Goal: Browse casually: Explore the website without a specific task or goal

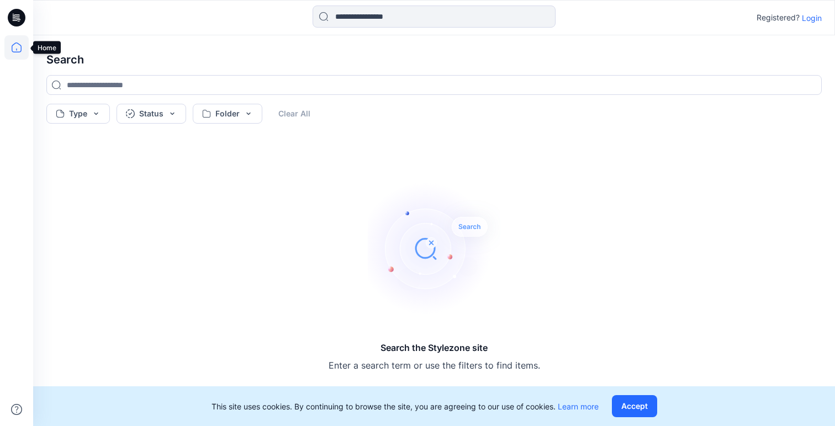
click at [18, 50] on icon at bounding box center [16, 47] width 24 height 24
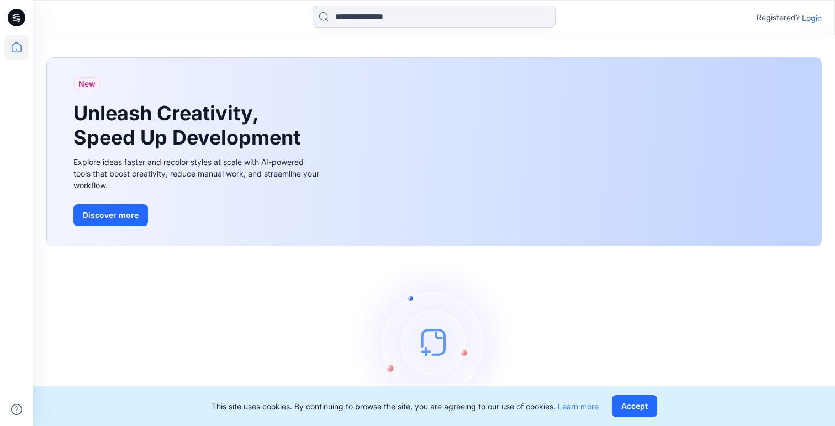
click at [820, 17] on p "Login" at bounding box center [812, 18] width 20 height 12
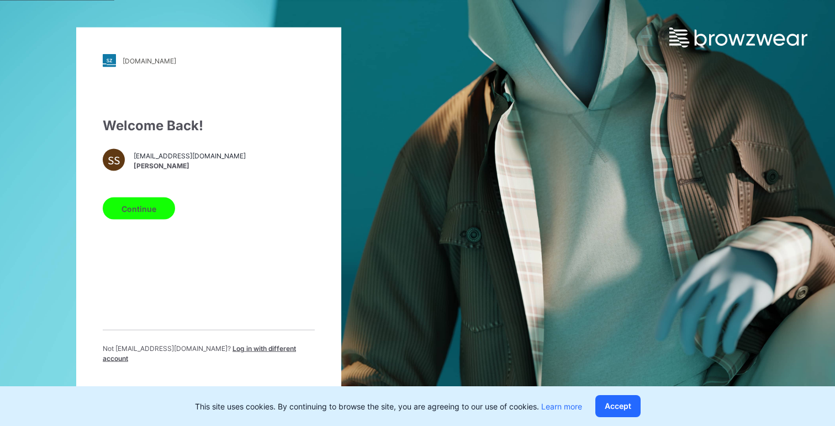
click at [126, 216] on button "Continue" at bounding box center [139, 209] width 72 height 22
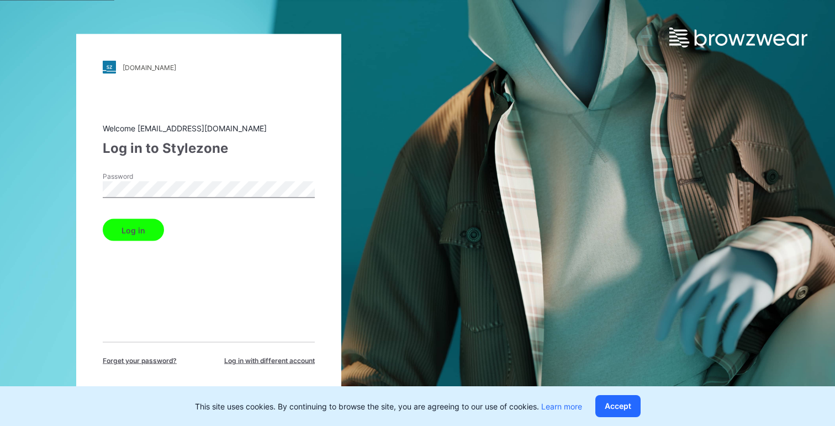
click at [135, 224] on button "Log in" at bounding box center [133, 230] width 61 height 22
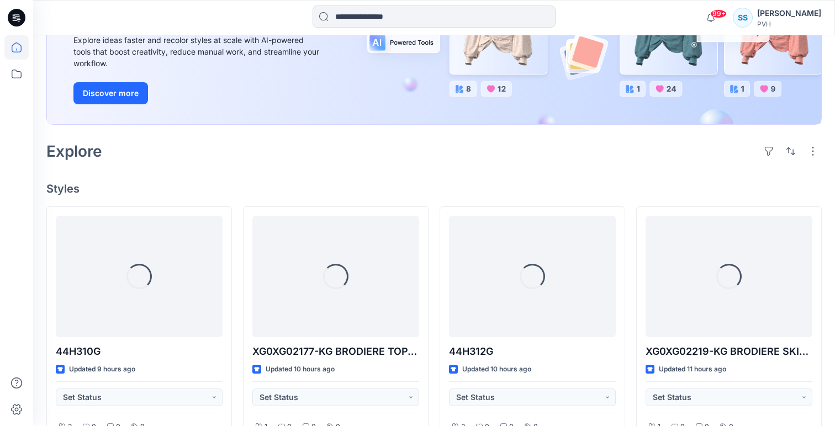
scroll to position [161, 0]
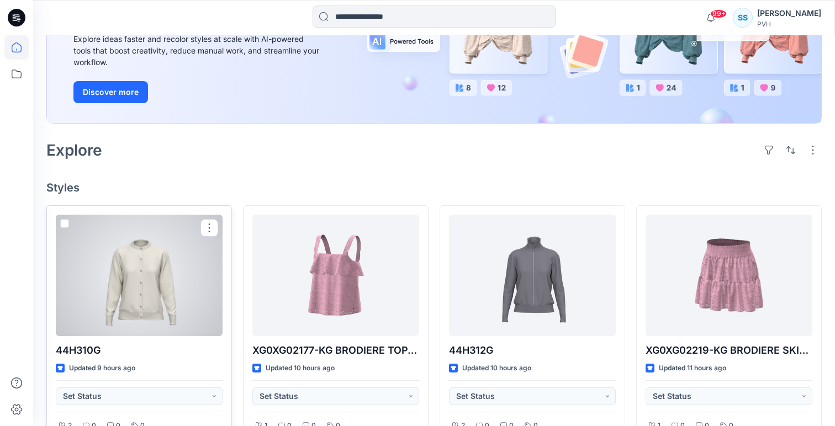
click at [183, 274] on div at bounding box center [139, 275] width 167 height 121
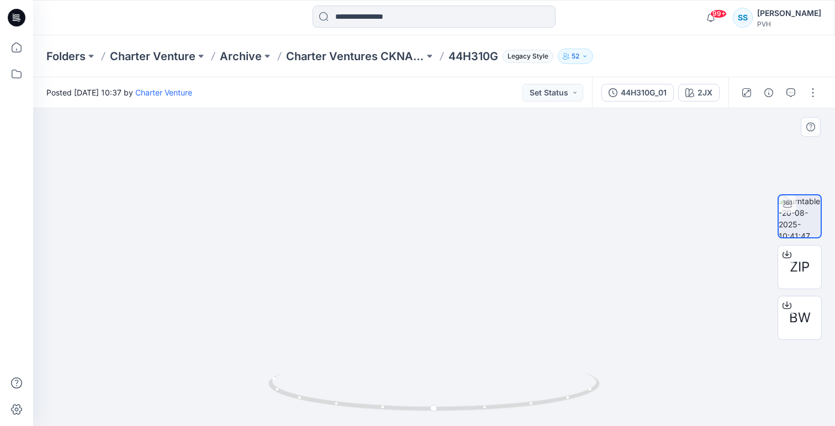
click at [608, 151] on img at bounding box center [433, 251] width 383 height 351
drag, startPoint x: 436, startPoint y: 288, endPoint x: 545, endPoint y: 288, distance: 108.8
click at [545, 288] on img at bounding box center [433, 250] width 383 height 351
drag, startPoint x: 471, startPoint y: 267, endPoint x: 479, endPoint y: 269, distance: 7.9
click at [479, 269] on img at bounding box center [433, 250] width 383 height 351
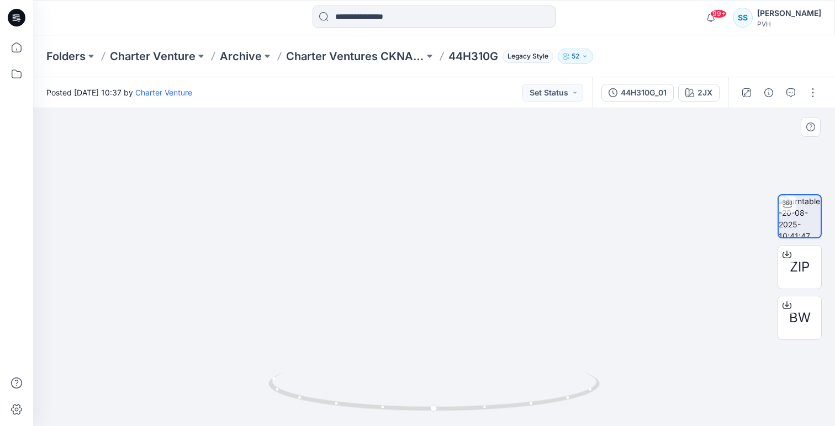
drag, startPoint x: 465, startPoint y: 244, endPoint x: 473, endPoint y: 230, distance: 16.0
click at [473, 230] on img at bounding box center [433, 242] width 383 height 367
drag, startPoint x: 446, startPoint y: 213, endPoint x: 453, endPoint y: 195, distance: 18.8
click at [453, 195] on img at bounding box center [433, 234] width 383 height 383
click at [159, 225] on div at bounding box center [434, 267] width 802 height 318
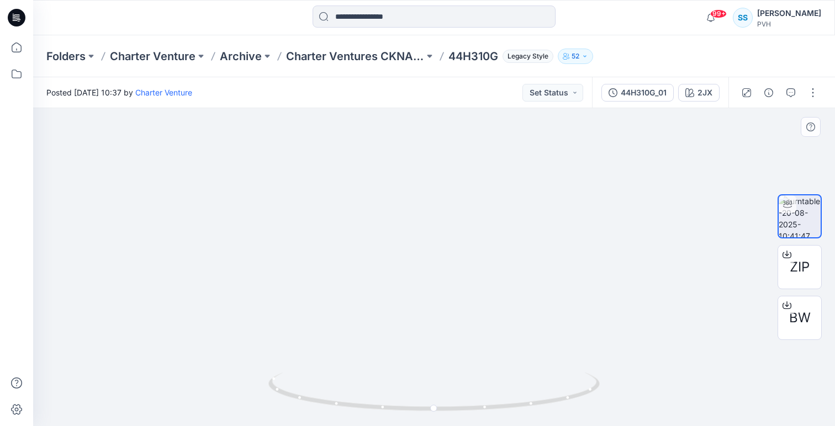
click at [733, 143] on div at bounding box center [434, 267] width 802 height 318
click at [430, 56] on button at bounding box center [429, 56] width 11 height 15
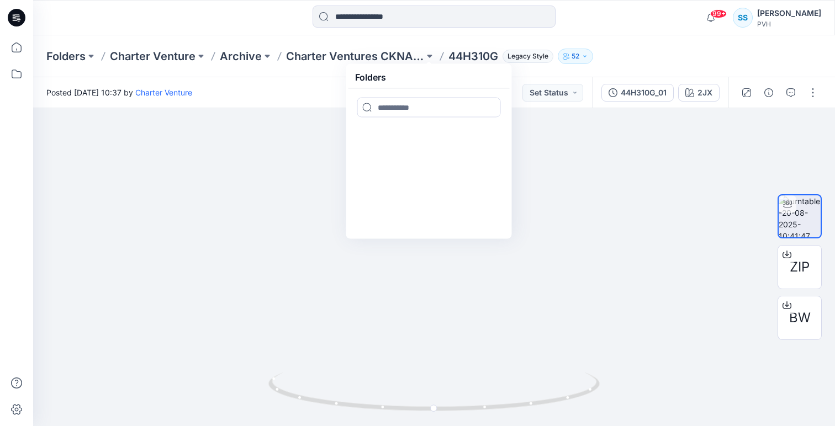
click at [650, 51] on div "Folders Charter Venture Archive Charter Ventures CKNA F26 Folders 44H310G Legac…" at bounding box center [390, 56] width 689 height 15
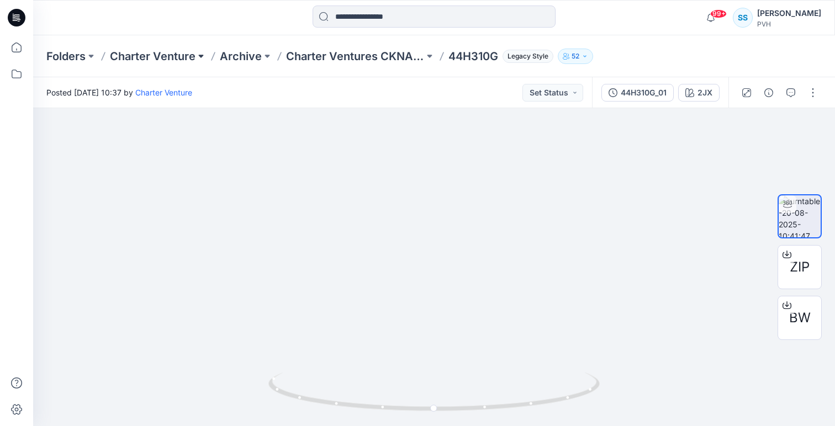
click at [203, 56] on button at bounding box center [200, 56] width 11 height 15
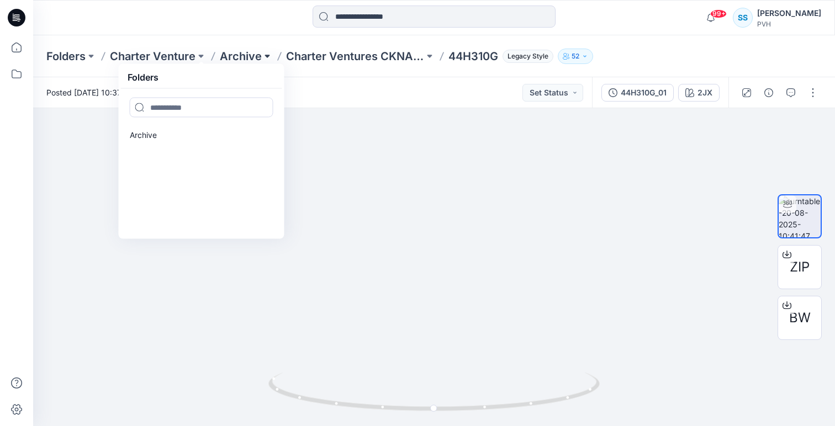
click at [266, 57] on button at bounding box center [267, 56] width 11 height 15
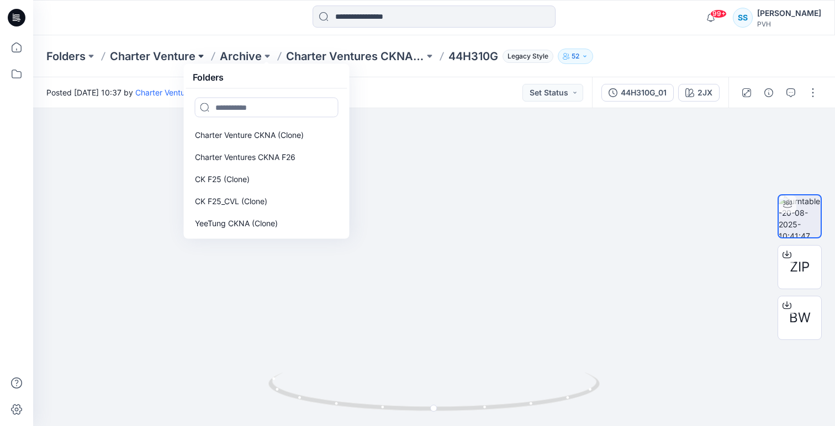
click at [200, 56] on button at bounding box center [200, 56] width 11 height 15
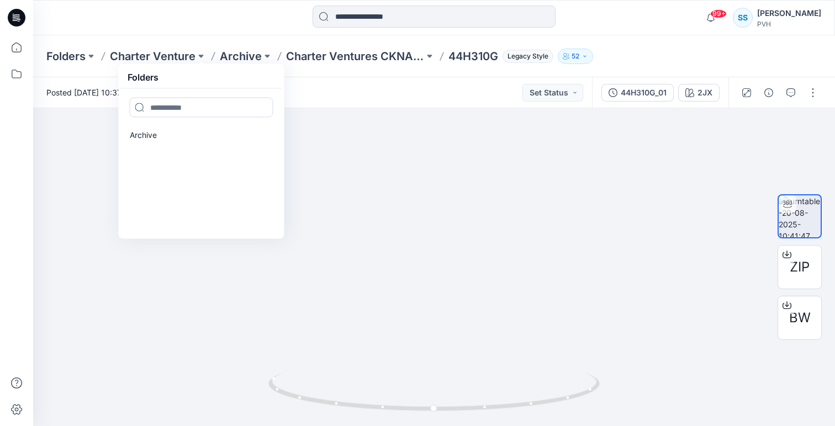
click at [215, 19] on div at bounding box center [133, 18] width 200 height 24
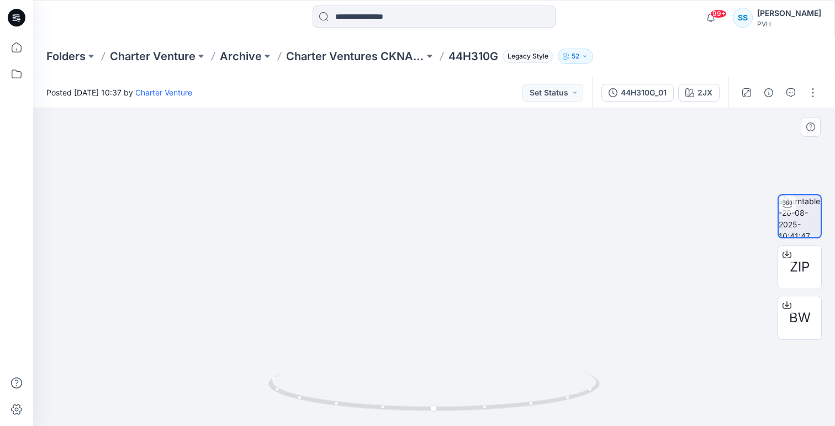
drag, startPoint x: 464, startPoint y: 262, endPoint x: 362, endPoint y: 251, distance: 103.3
click at [362, 251] on img at bounding box center [433, 235] width 383 height 381
click at [434, 395] on icon at bounding box center [434, 395] width 3 height 3
click at [434, 421] on icon at bounding box center [434, 421] width 7 height 7
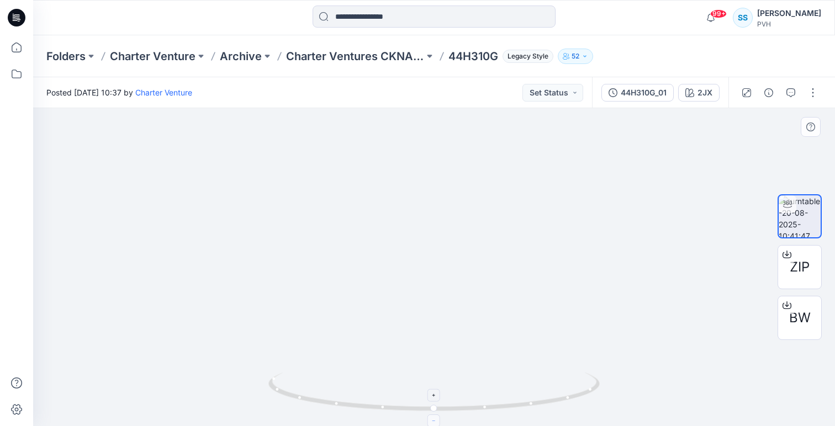
click at [434, 421] on icon at bounding box center [434, 421] width 7 height 7
drag, startPoint x: 466, startPoint y: 294, endPoint x: 406, endPoint y: 272, distance: 63.6
click at [406, 271] on img at bounding box center [433, 234] width 383 height 383
click at [668, 158] on div at bounding box center [434, 267] width 802 height 318
click at [622, 23] on div at bounding box center [434, 18] width 401 height 24
